Goal: Download file/media

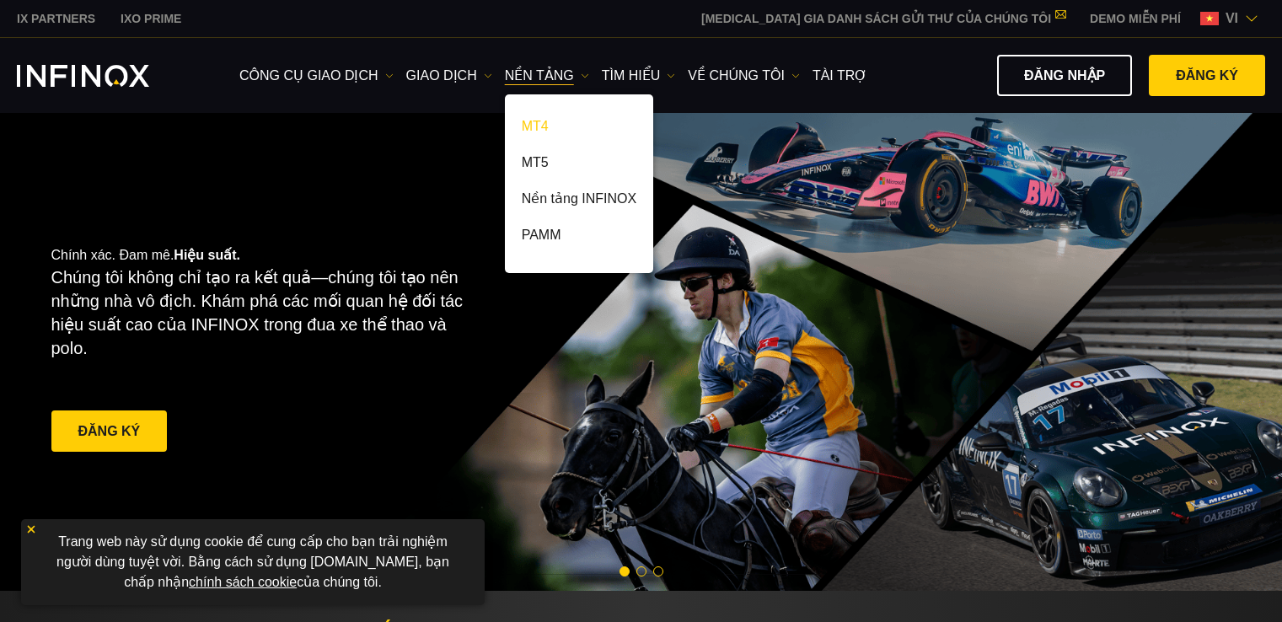
click at [536, 126] on link "MT4" at bounding box center [579, 129] width 148 height 36
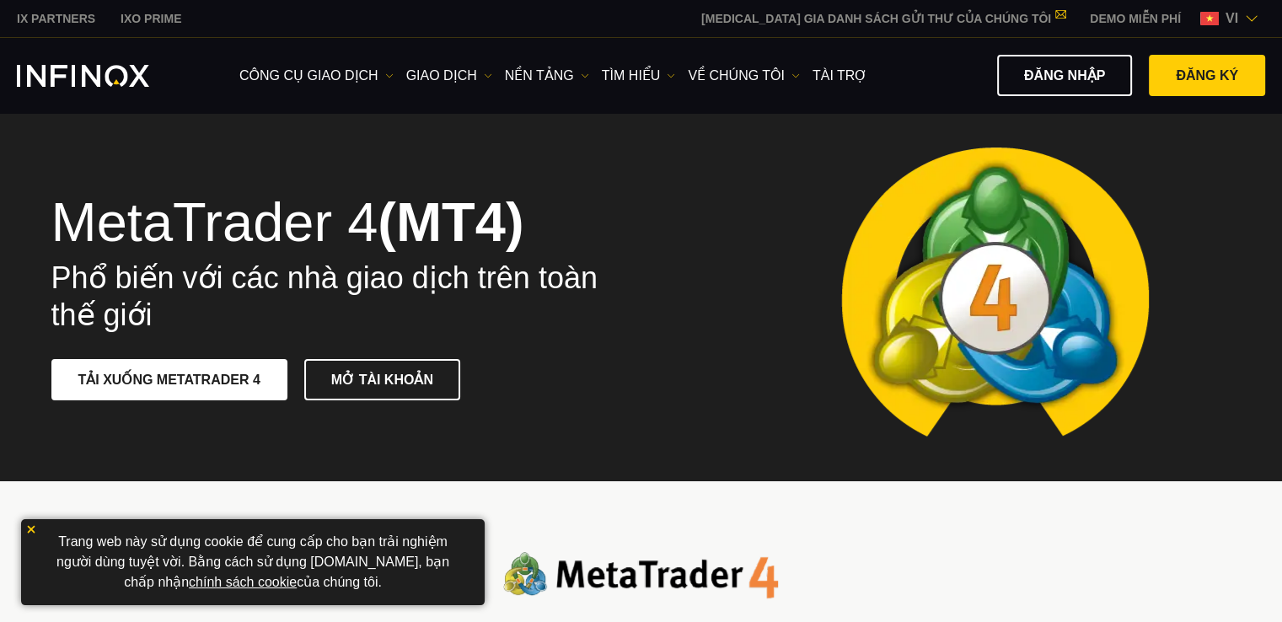
click at [29, 530] on img at bounding box center [31, 529] width 12 height 12
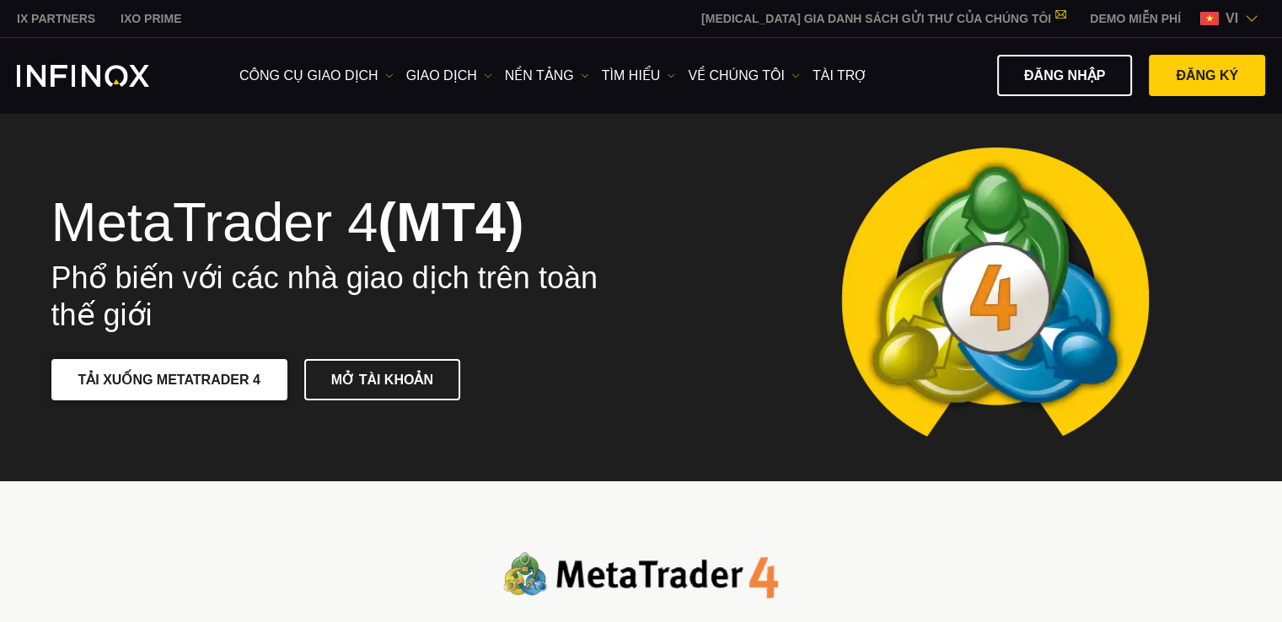
click at [143, 373] on link "TẢI XUỐNG METATRADER 4" at bounding box center [169, 379] width 236 height 41
